Goal: Transaction & Acquisition: Purchase product/service

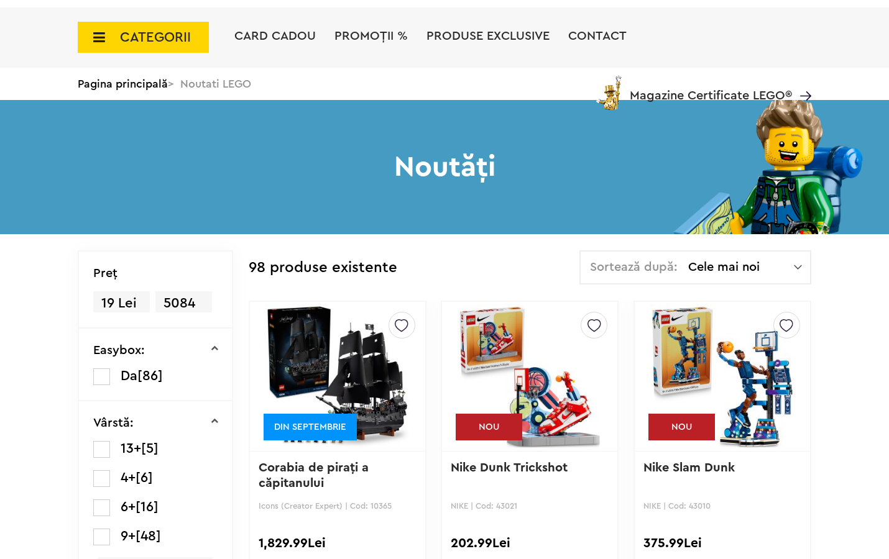
scroll to position [245, 0]
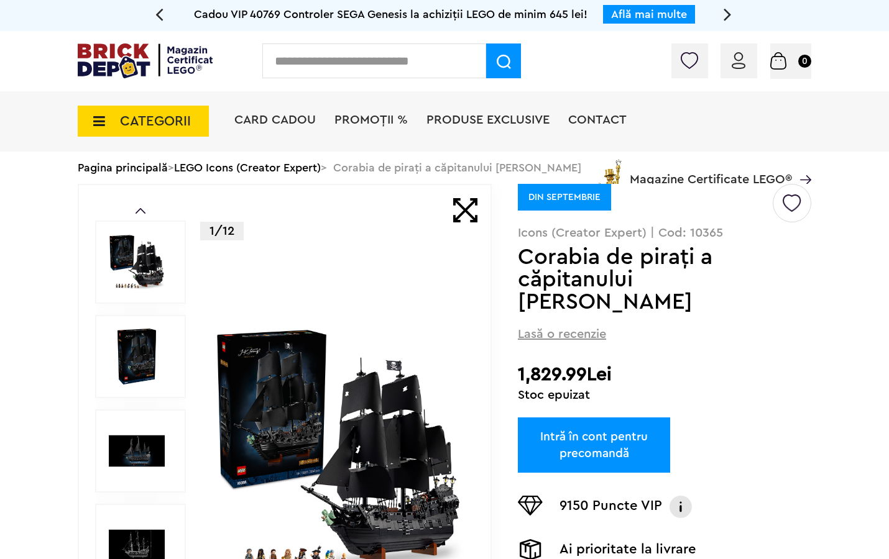
click at [741, 63] on img at bounding box center [739, 60] width 14 height 17
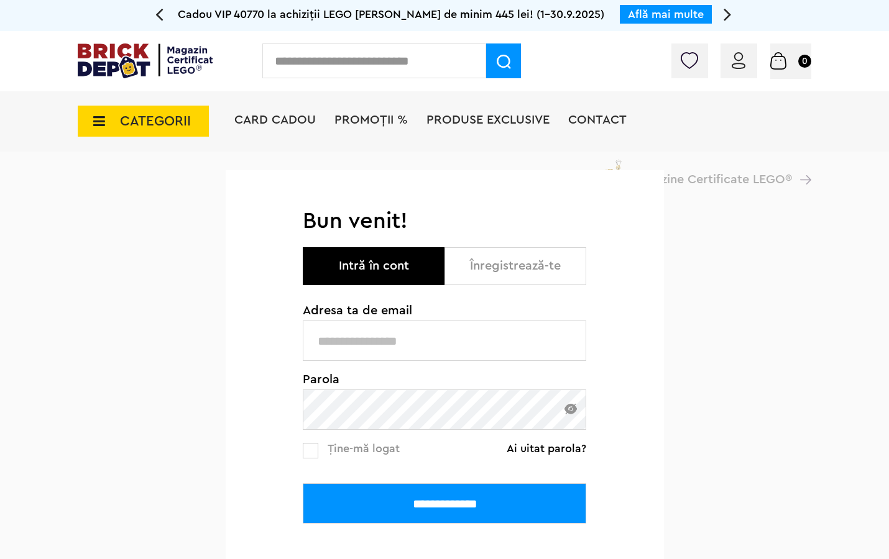
click at [380, 342] on input "text" at bounding box center [444, 341] width 283 height 40
type input "**********"
click at [471, 499] on input "**********" at bounding box center [444, 504] width 283 height 40
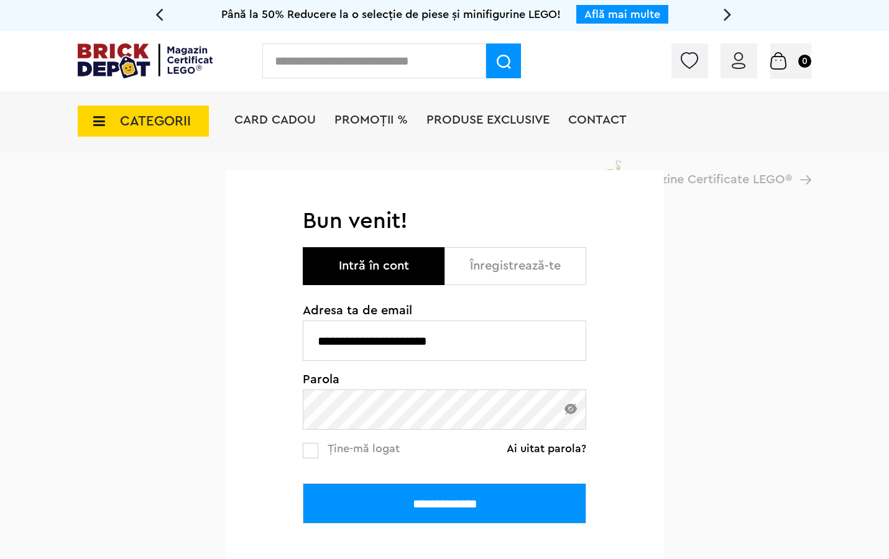
click at [442, 505] on input "**********" at bounding box center [444, 504] width 283 height 40
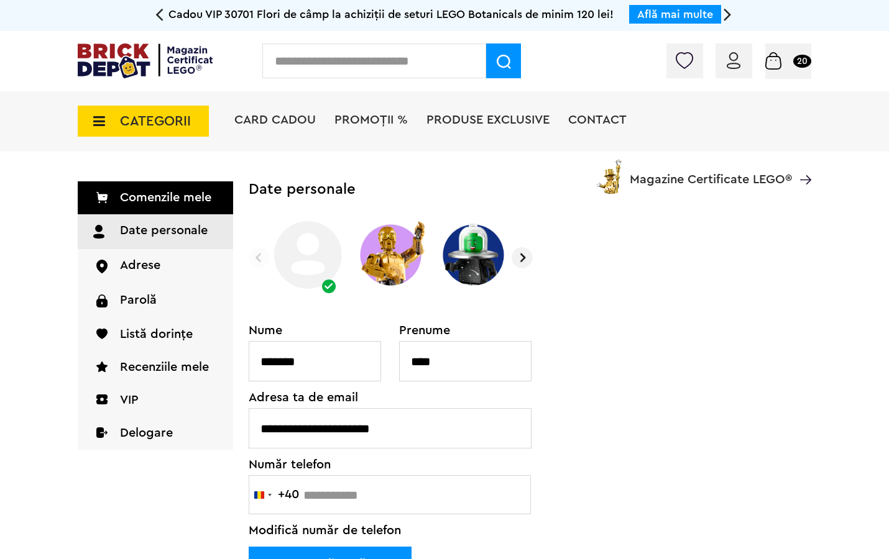
click at [99, 108] on span "CATEGORII" at bounding box center [143, 121] width 131 height 31
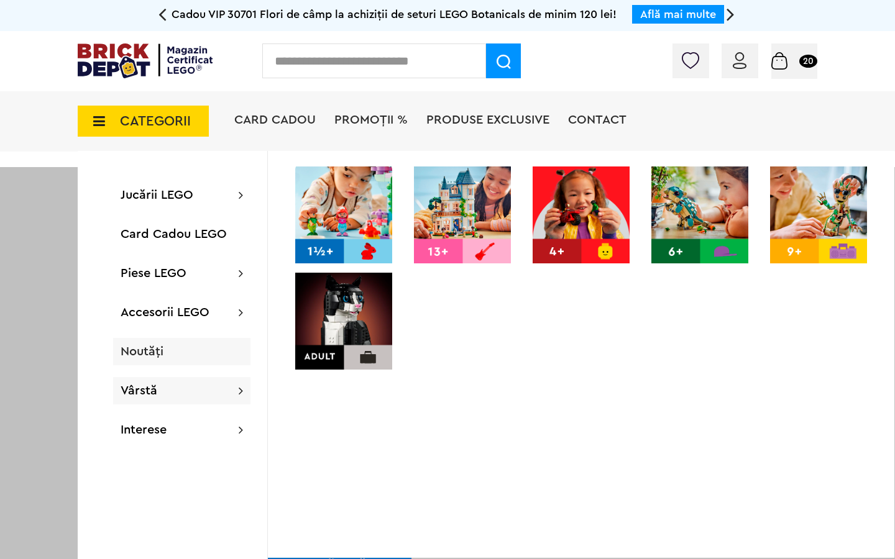
click at [148, 348] on span "Noutăți" at bounding box center [142, 352] width 43 height 12
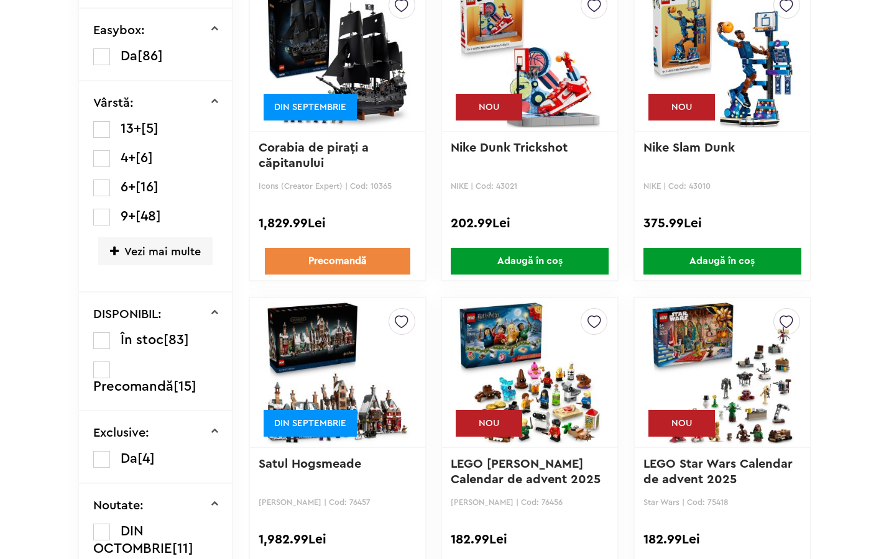
scroll to position [358, 0]
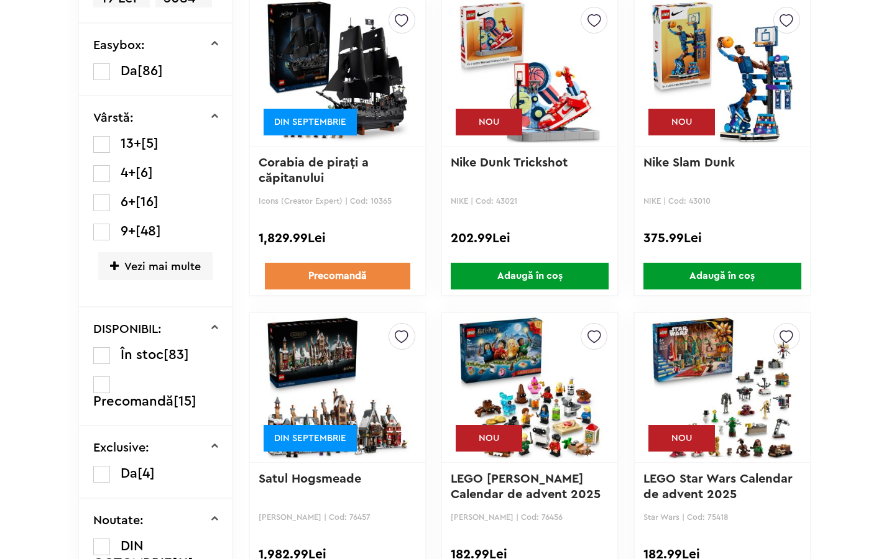
click at [354, 171] on p "Corabia de piraţi a căpitanului Jack S..." at bounding box center [338, 171] width 158 height 32
click at [347, 184] on p "Corabia de piraţi a căpitanului Jack S..." at bounding box center [338, 171] width 158 height 32
click at [349, 176] on link "Corabia de piraţi a căpitanului Jack S..." at bounding box center [316, 179] width 114 height 44
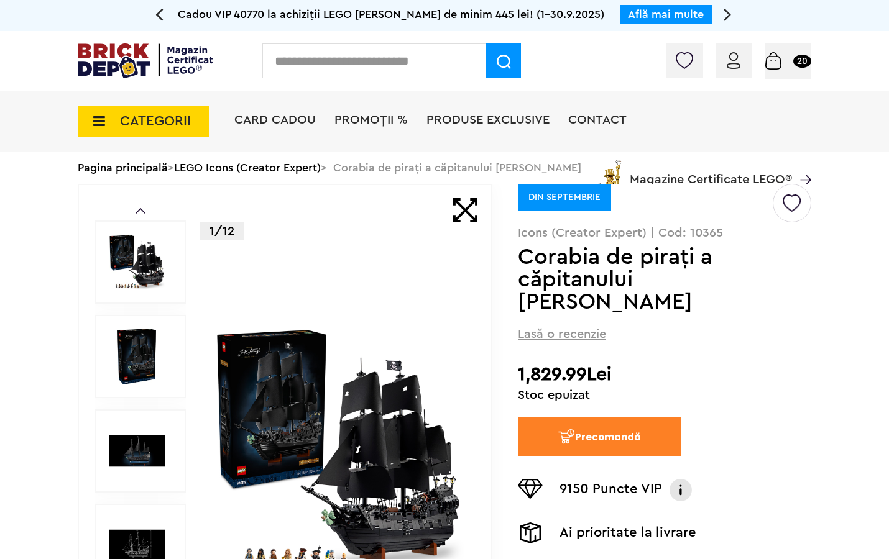
click at [609, 434] on button "Precomandă" at bounding box center [599, 437] width 163 height 39
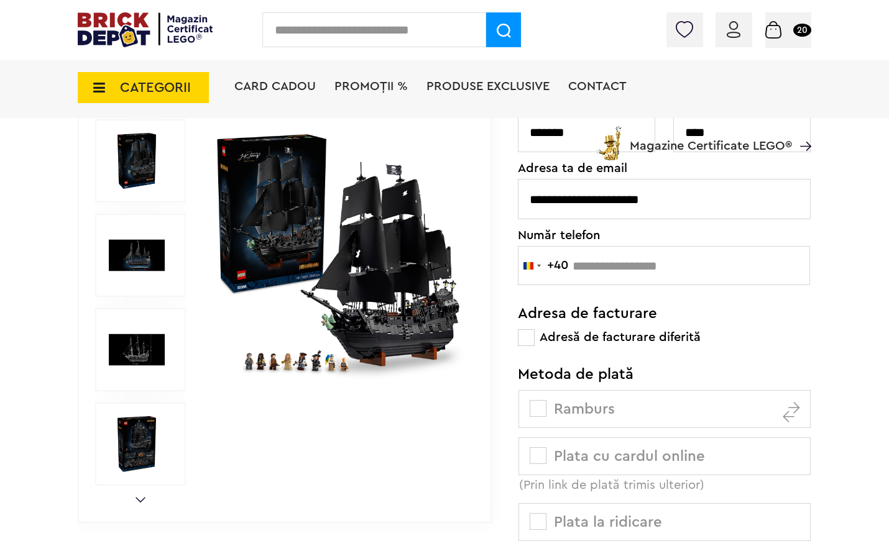
scroll to position [675, 0]
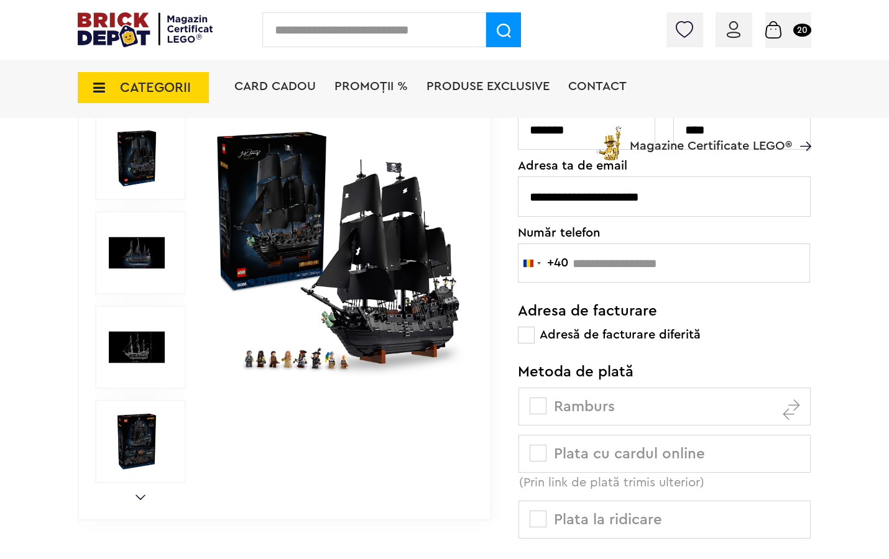
click at [566, 446] on label "Plata cu cardul online (Prin link de plată trimis ulterior)" at bounding box center [664, 454] width 292 height 38
click at [540, 450] on span at bounding box center [538, 453] width 17 height 17
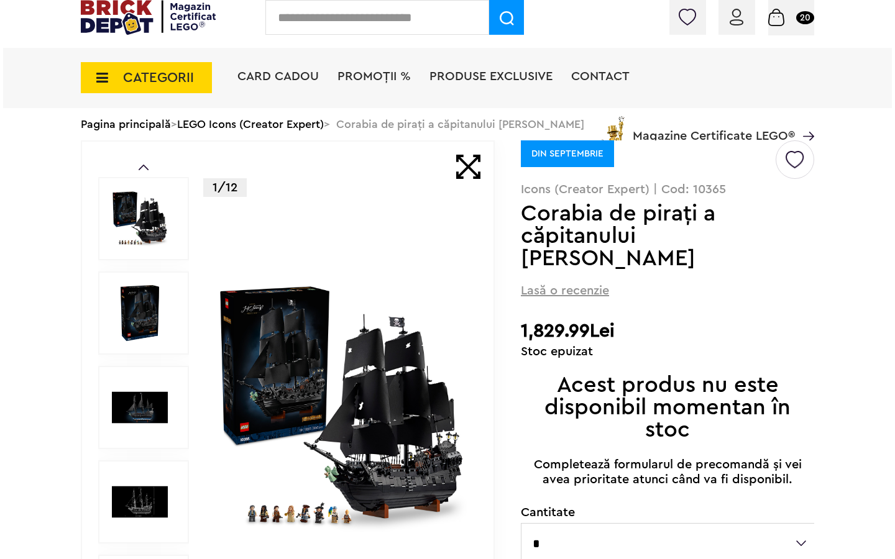
scroll to position [0, 0]
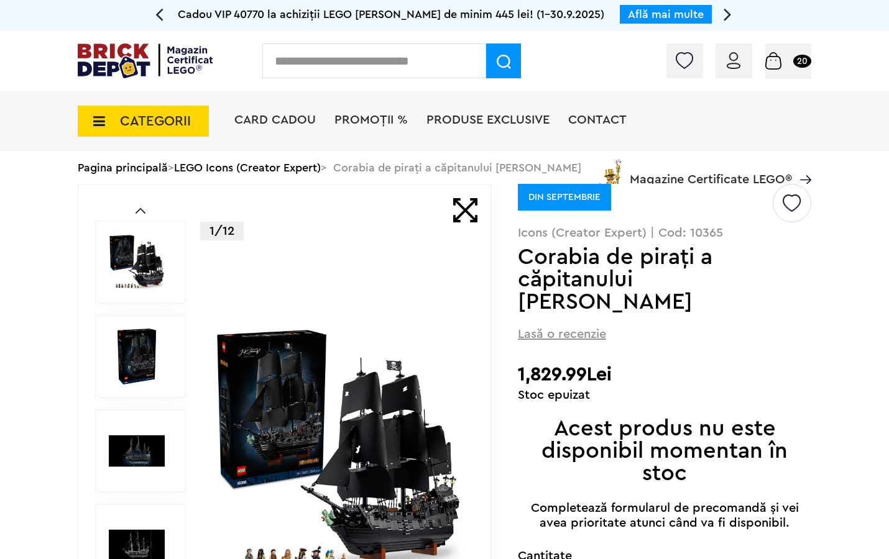
click at [137, 132] on span "CATEGORII" at bounding box center [143, 121] width 131 height 31
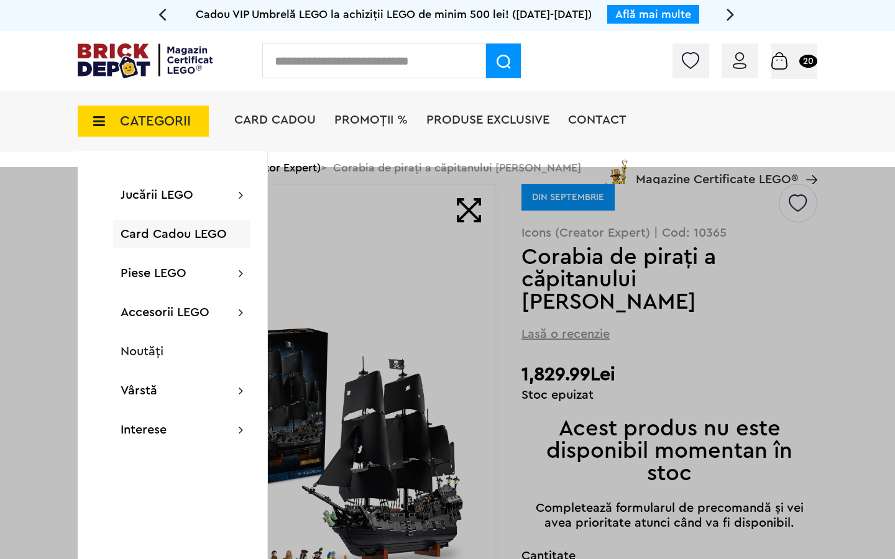
click at [371, 106] on li "PROMOȚII %" at bounding box center [370, 121] width 73 height 60
click at [364, 122] on span "PROMOȚII %" at bounding box center [370, 120] width 73 height 12
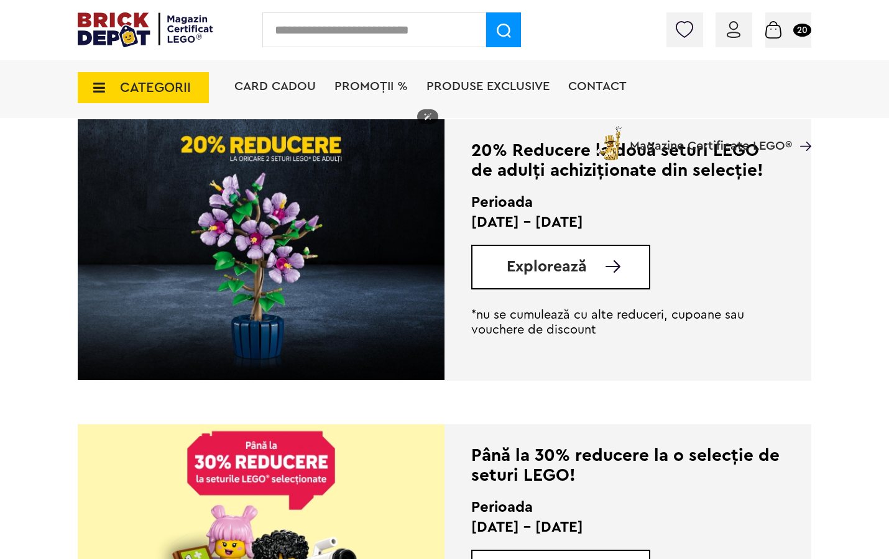
scroll to position [280, 0]
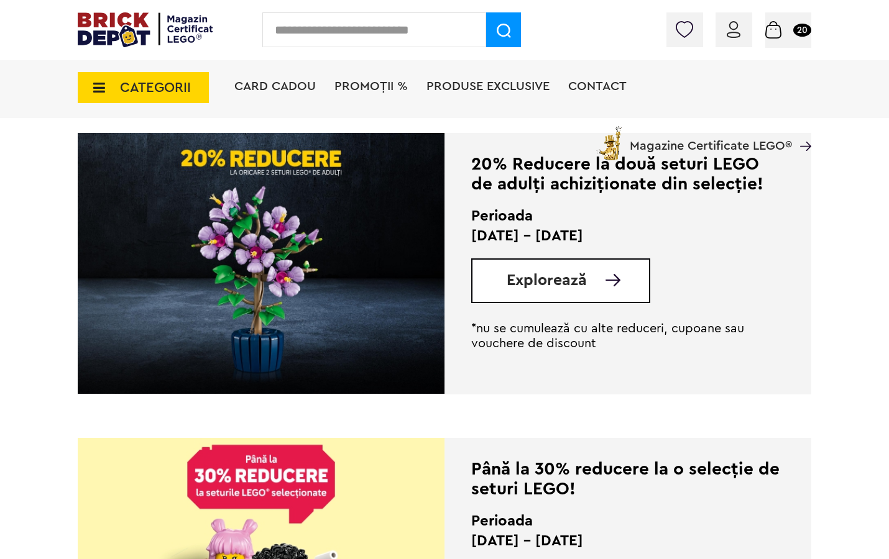
click at [564, 278] on span "Explorează" at bounding box center [547, 281] width 80 height 16
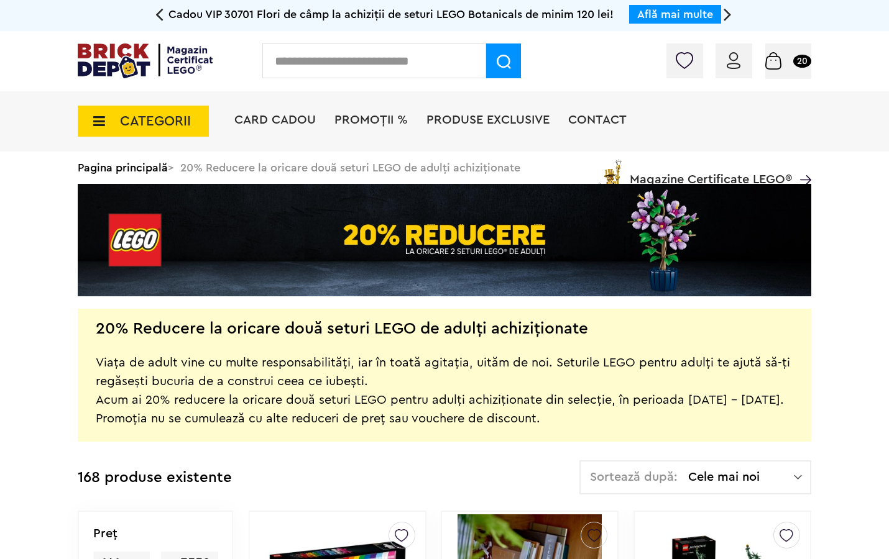
click at [724, 482] on span "Cele mai noi" at bounding box center [741, 477] width 106 height 12
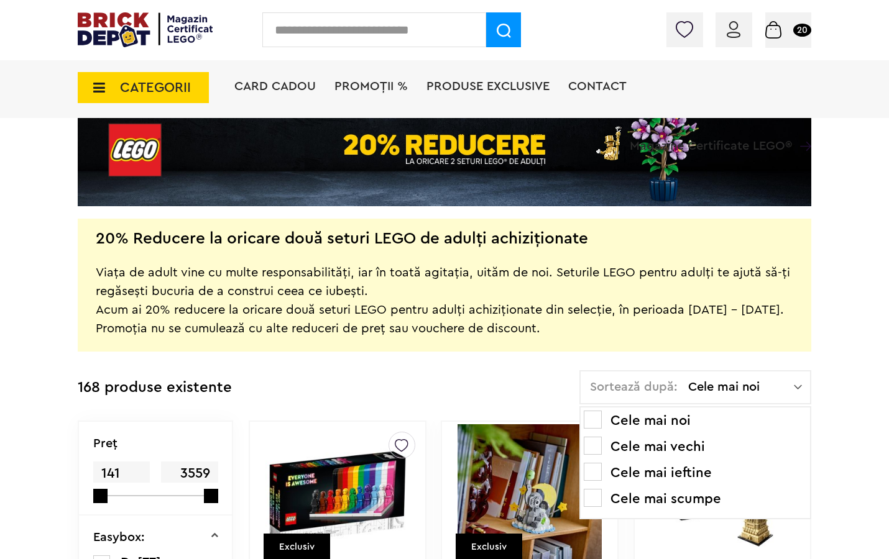
scroll to position [120, 0]
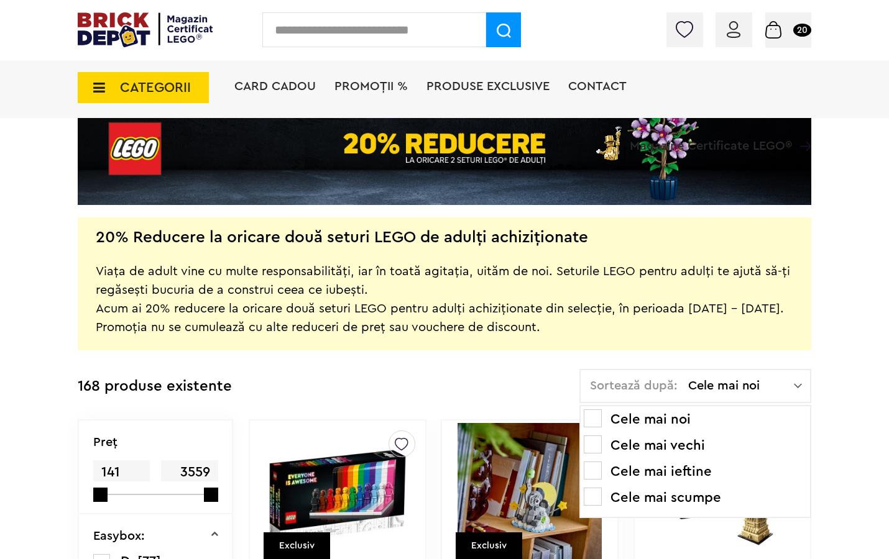
click at [597, 424] on span at bounding box center [593, 419] width 18 height 18
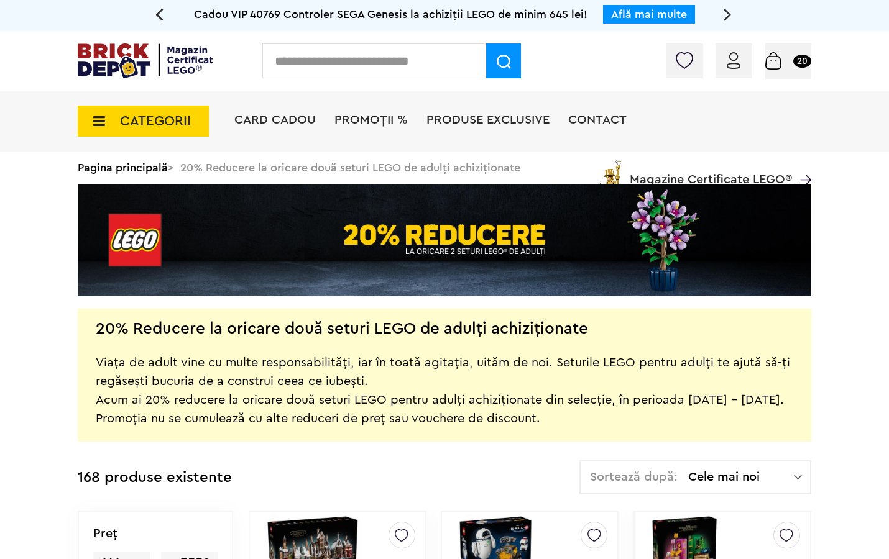
click at [698, 474] on span "Cele mai noi" at bounding box center [741, 477] width 106 height 12
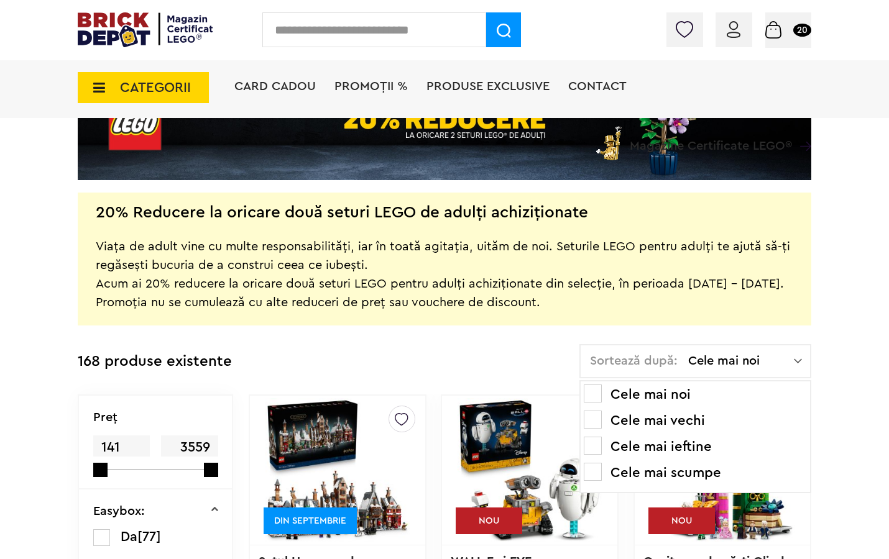
scroll to position [149, 0]
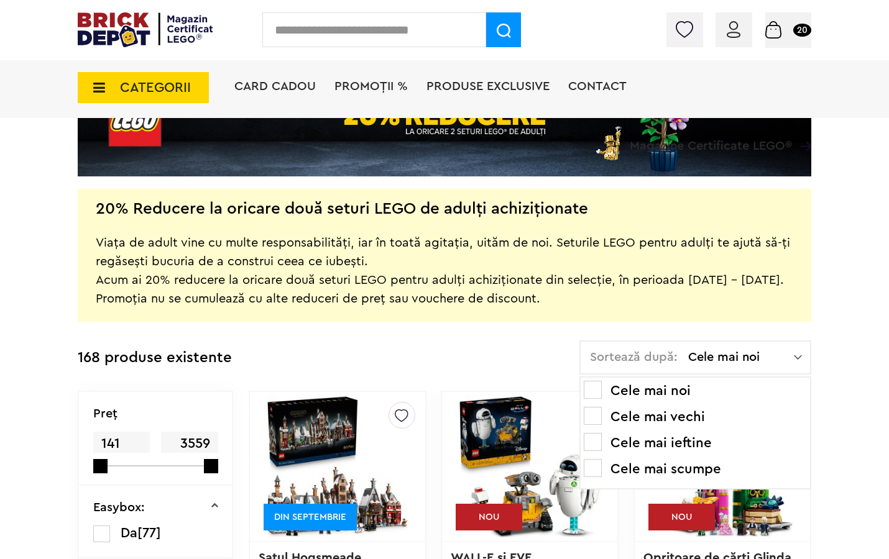
click at [648, 469] on li "Cele mai scumpe" at bounding box center [695, 469] width 223 height 20
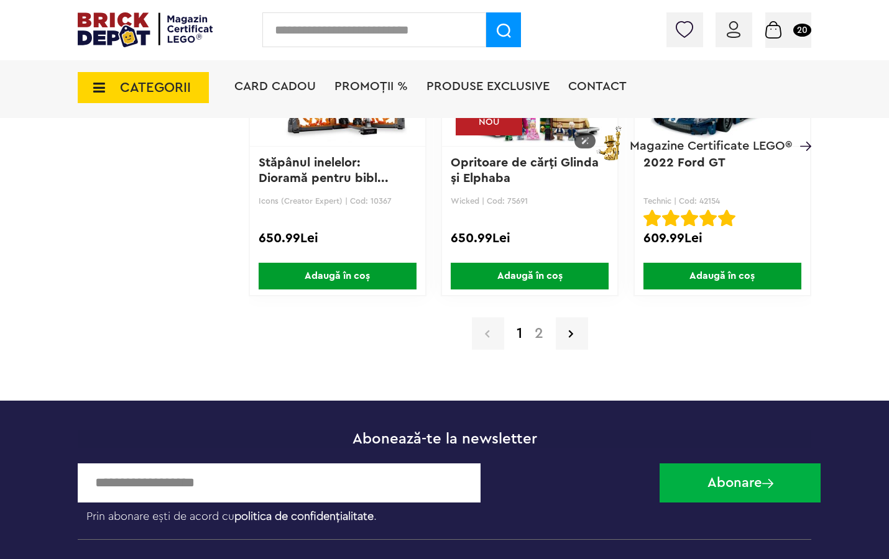
scroll to position [10036, 0]
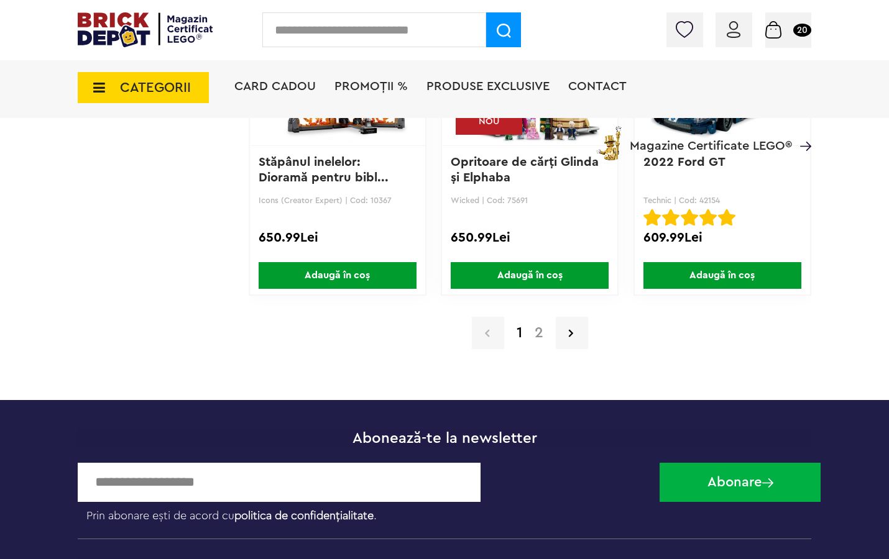
click at [541, 330] on link "2" at bounding box center [538, 333] width 21 height 15
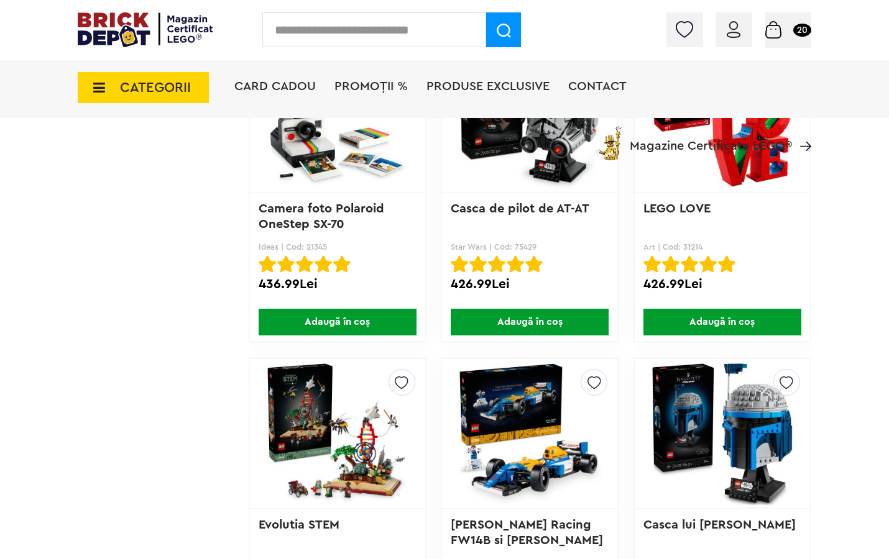
scroll to position [3356, 0]
